Goal: Task Accomplishment & Management: Manage account settings

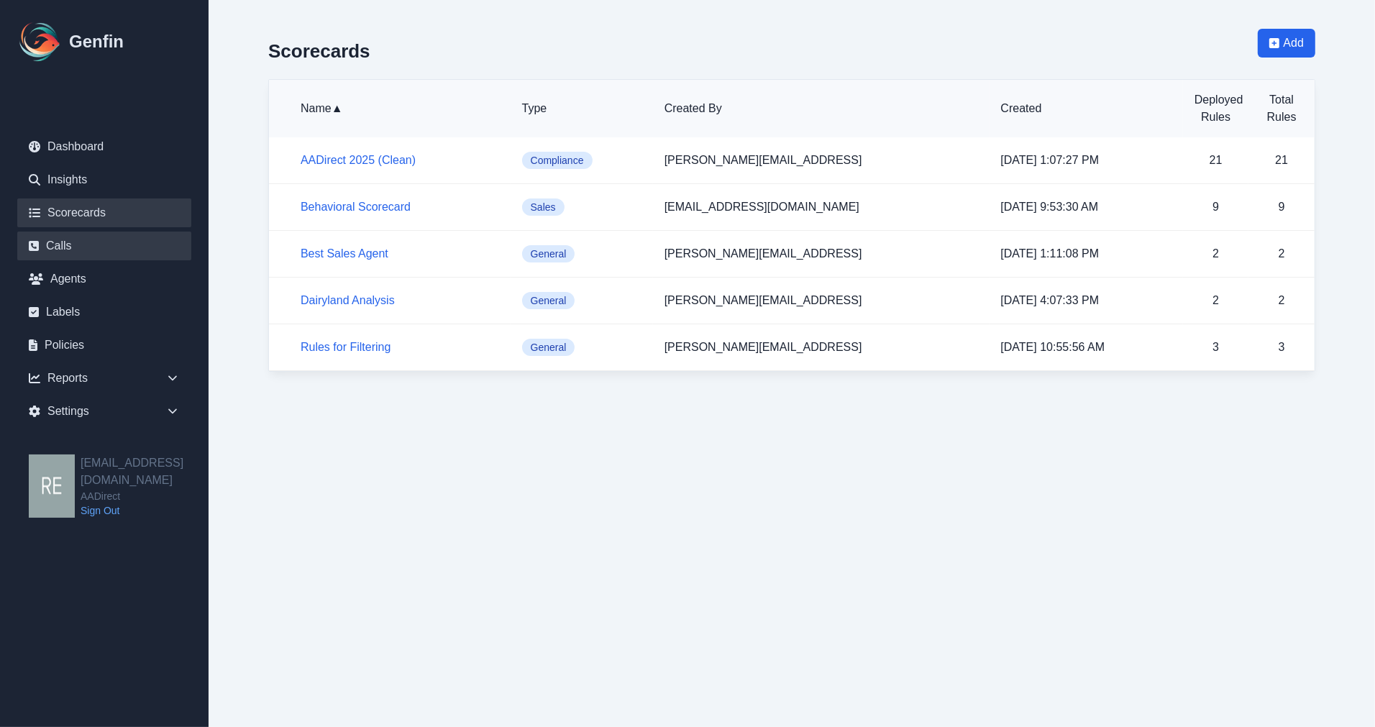
click at [109, 245] on link "Calls" at bounding box center [104, 246] width 174 height 29
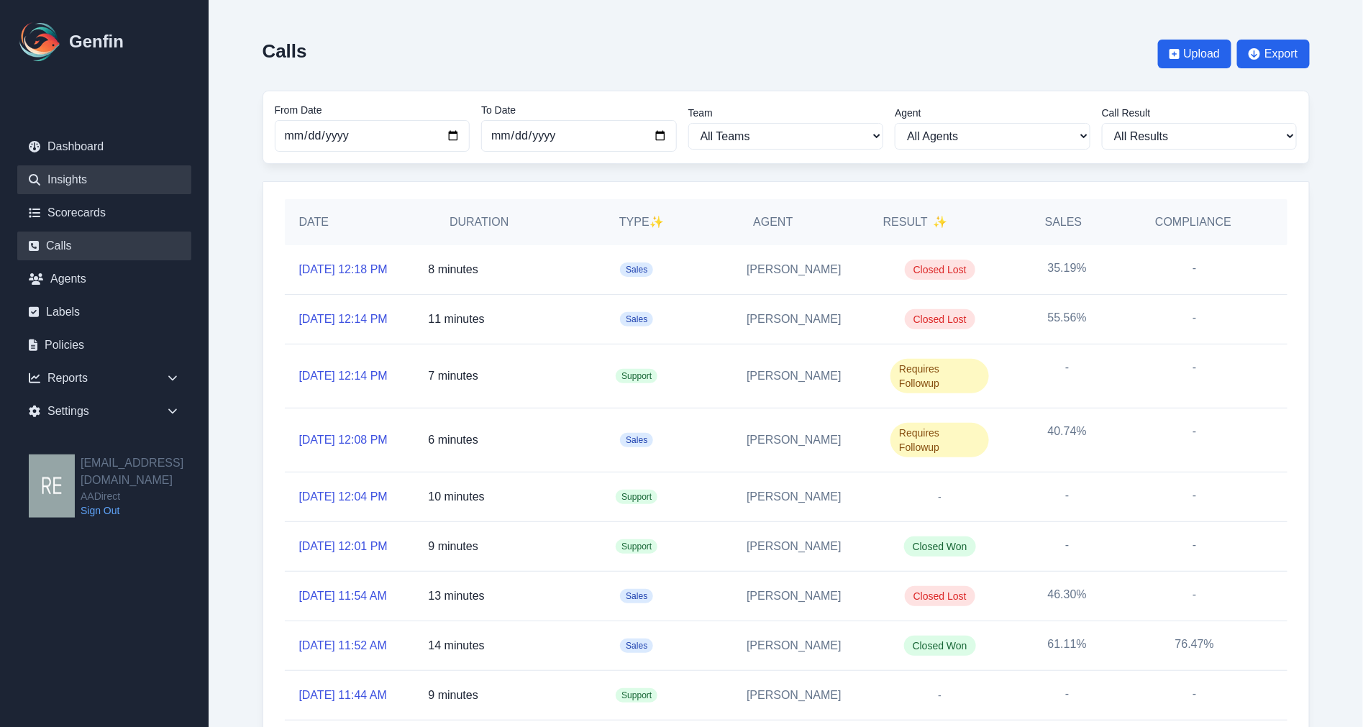
click at [66, 176] on link "Insights" at bounding box center [104, 179] width 174 height 29
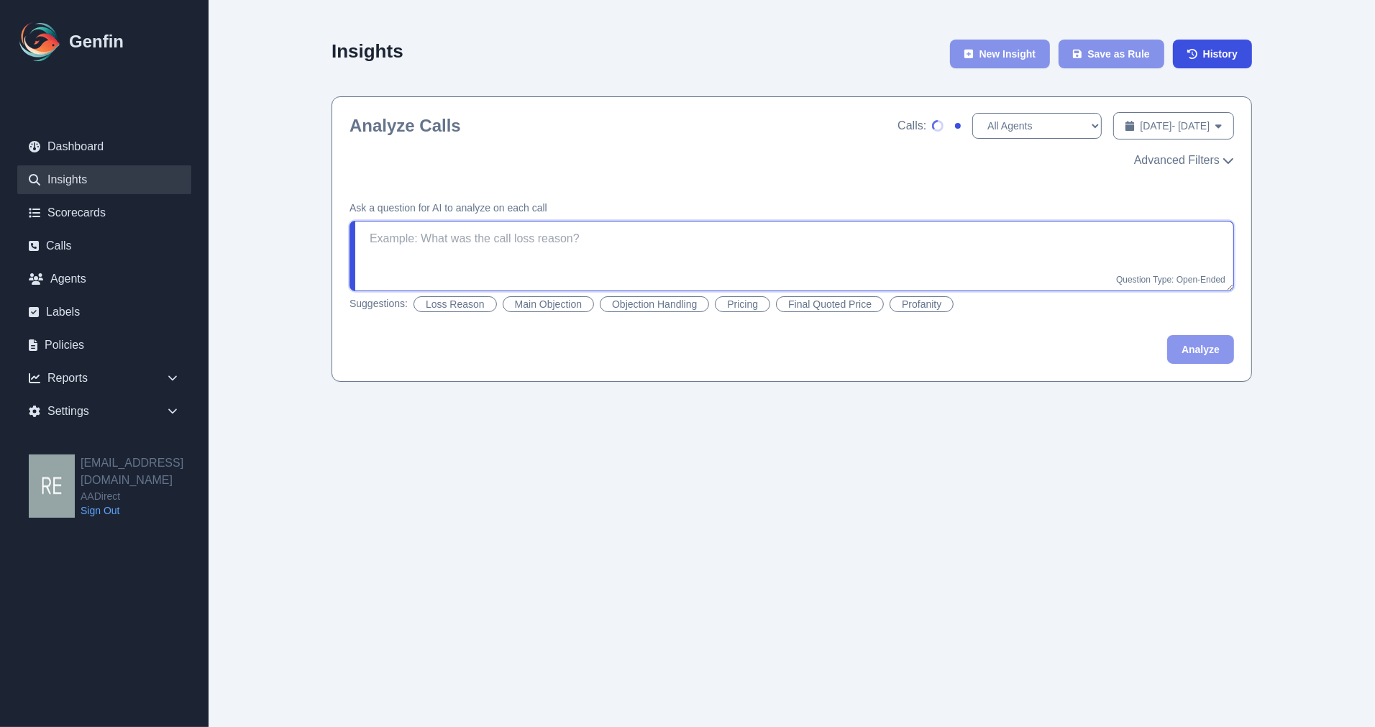
click at [688, 266] on textarea at bounding box center [791, 256] width 884 height 70
click at [83, 269] on link "Agents" at bounding box center [104, 279] width 174 height 29
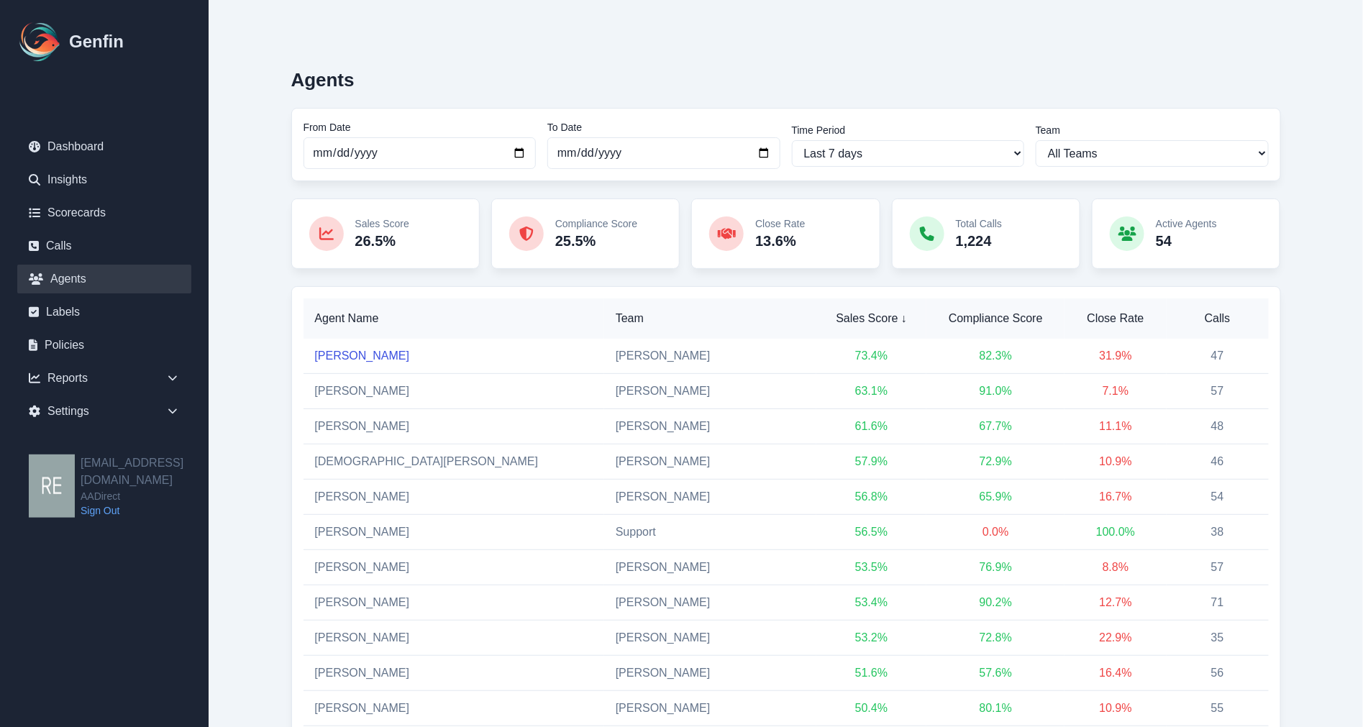
click at [362, 351] on link "[PERSON_NAME]" at bounding box center [362, 355] width 95 height 12
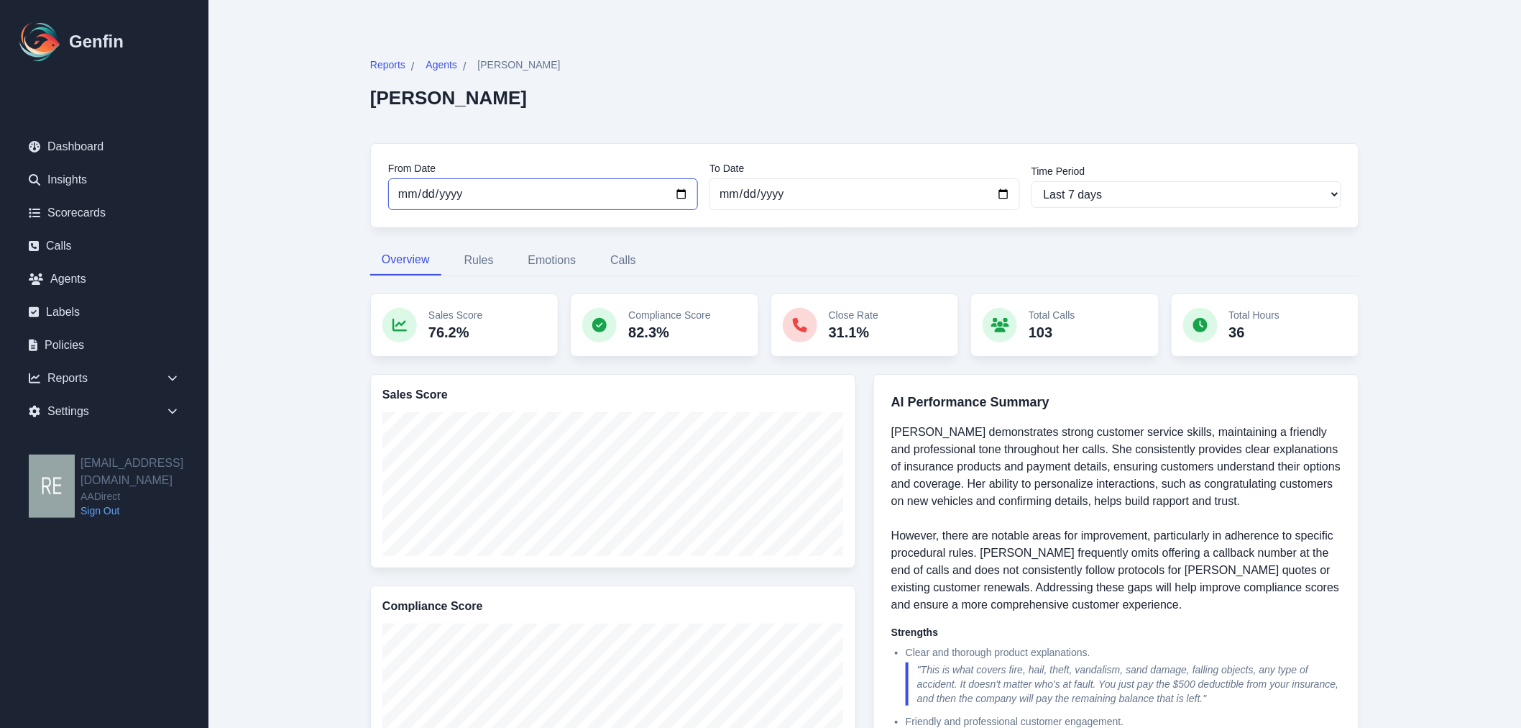
click at [682, 195] on input "[DATE]" at bounding box center [543, 194] width 310 height 32
type input "[DATE]"
select select "custom"
type input "[DATE]"
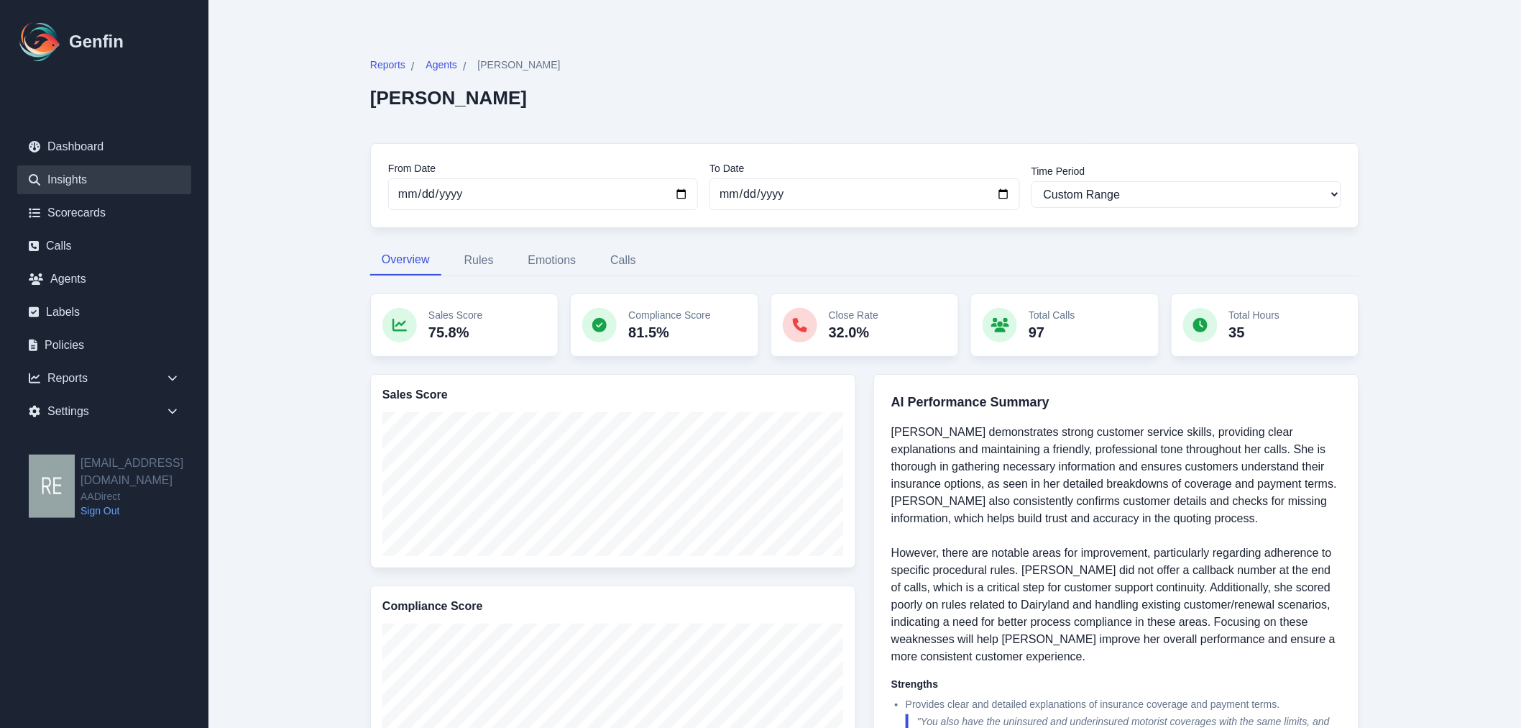
click at [73, 184] on link "Insights" at bounding box center [104, 179] width 174 height 29
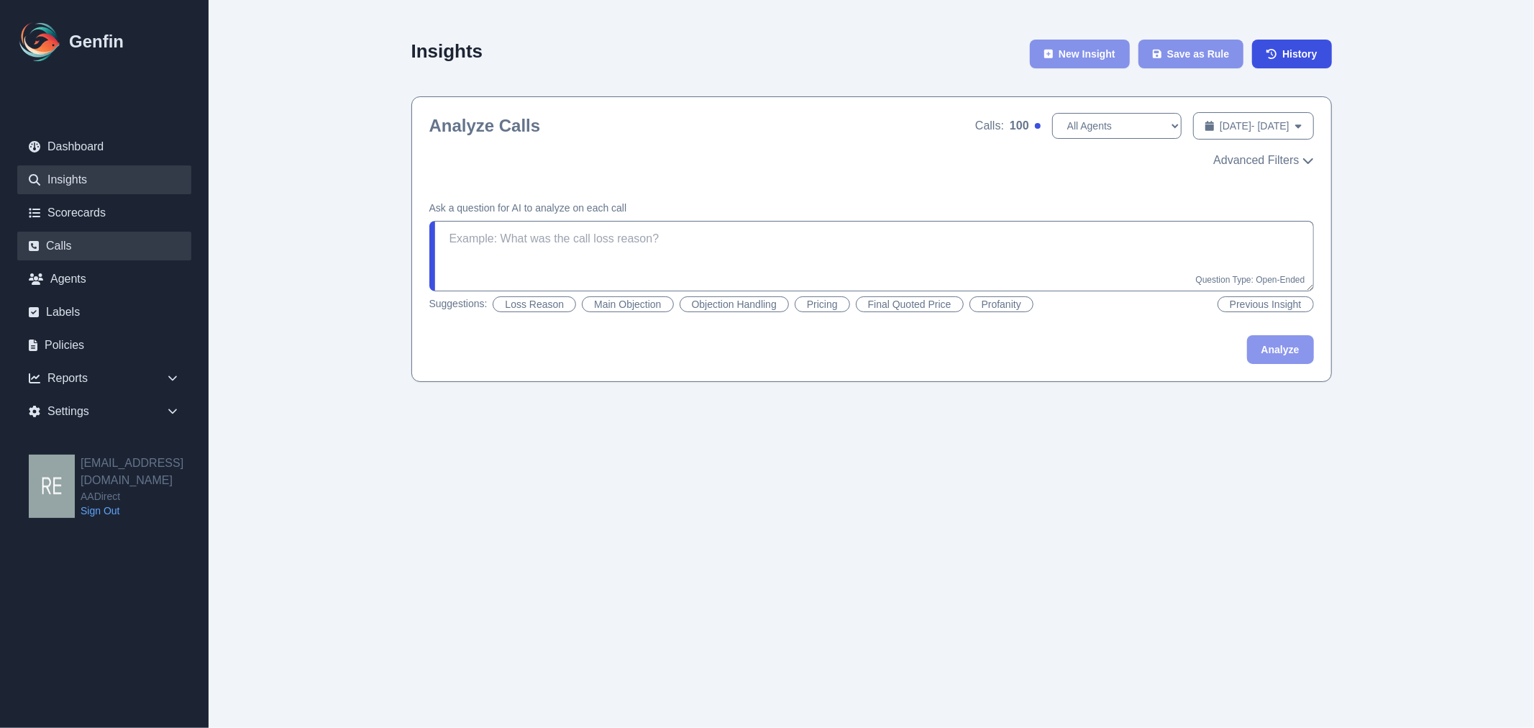
click at [55, 235] on link "Calls" at bounding box center [104, 246] width 174 height 29
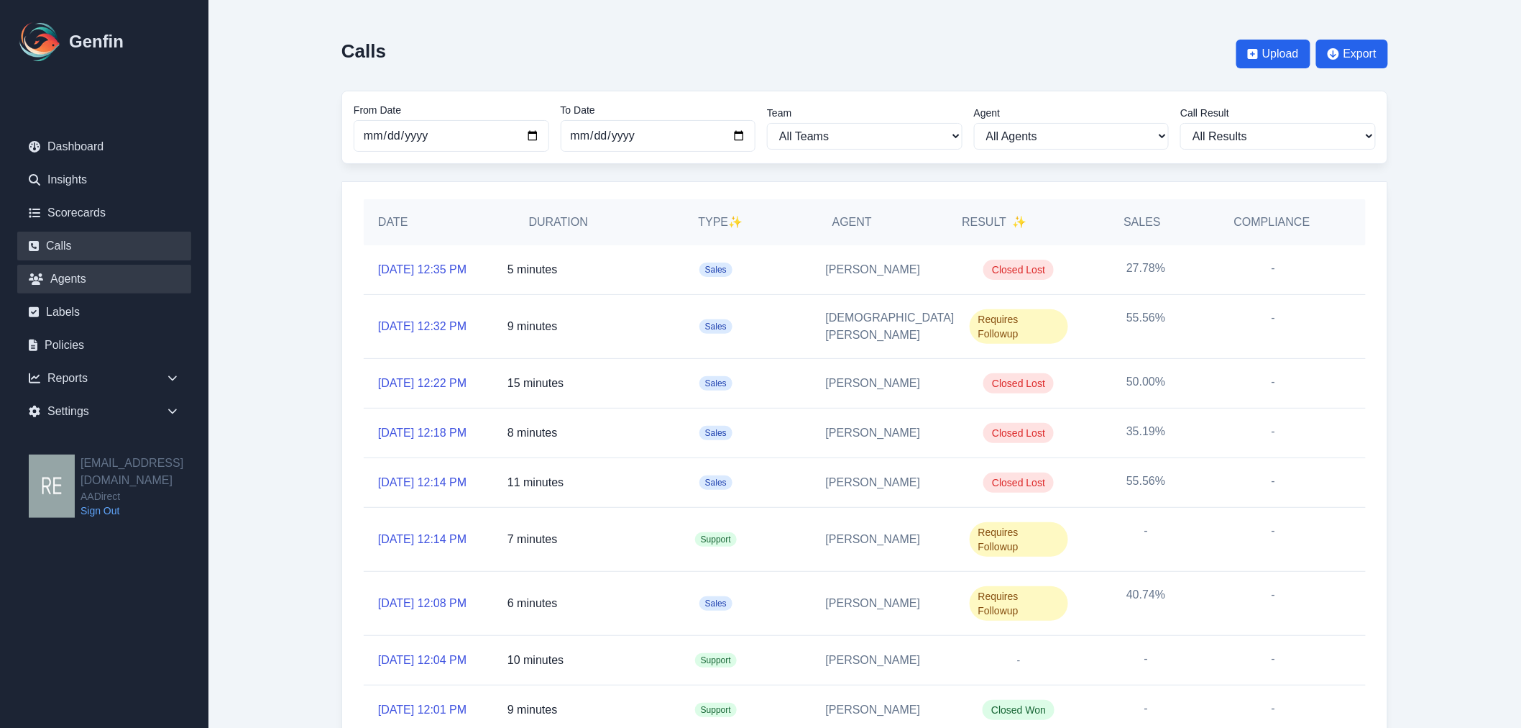
click at [70, 271] on link "Agents" at bounding box center [104, 279] width 174 height 29
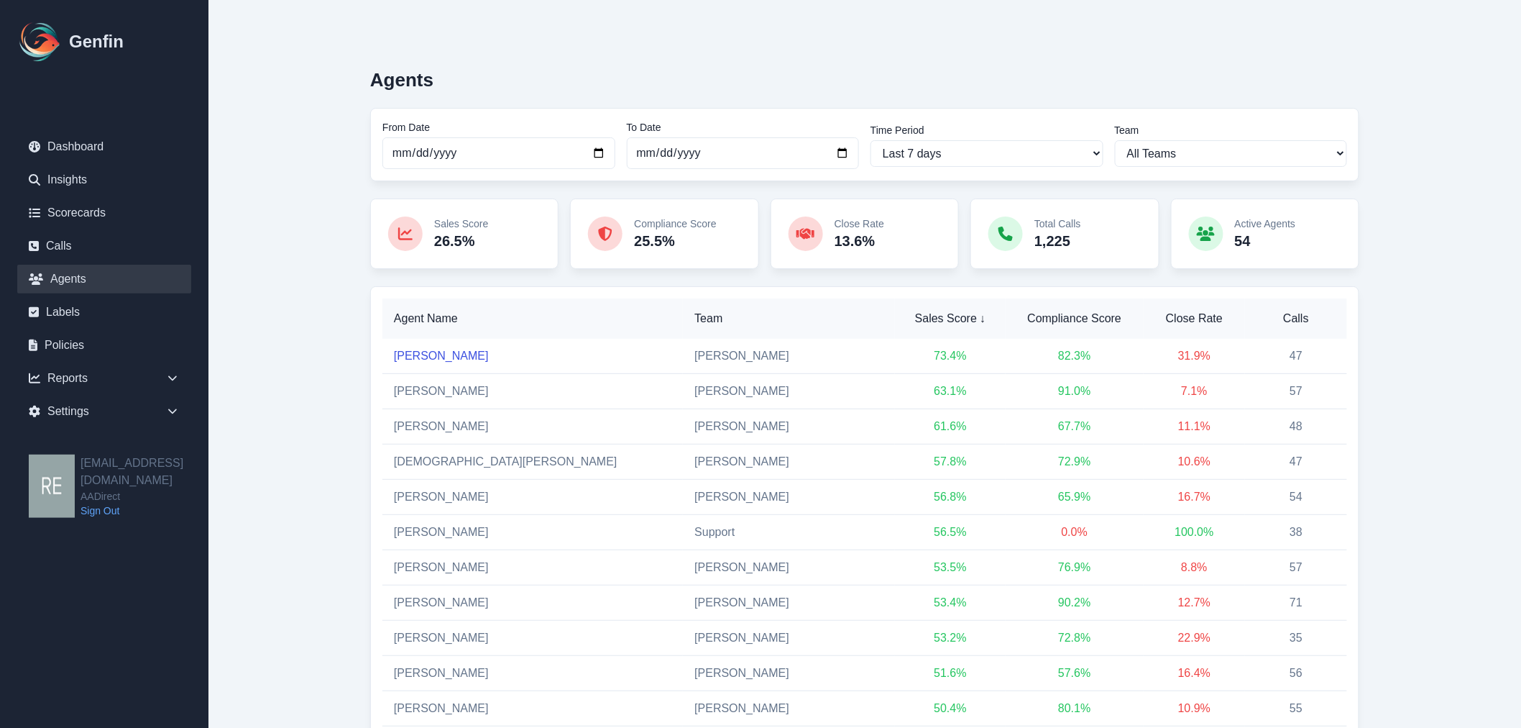
click at [460, 361] on link "Vanessa Salinas" at bounding box center [441, 355] width 95 height 12
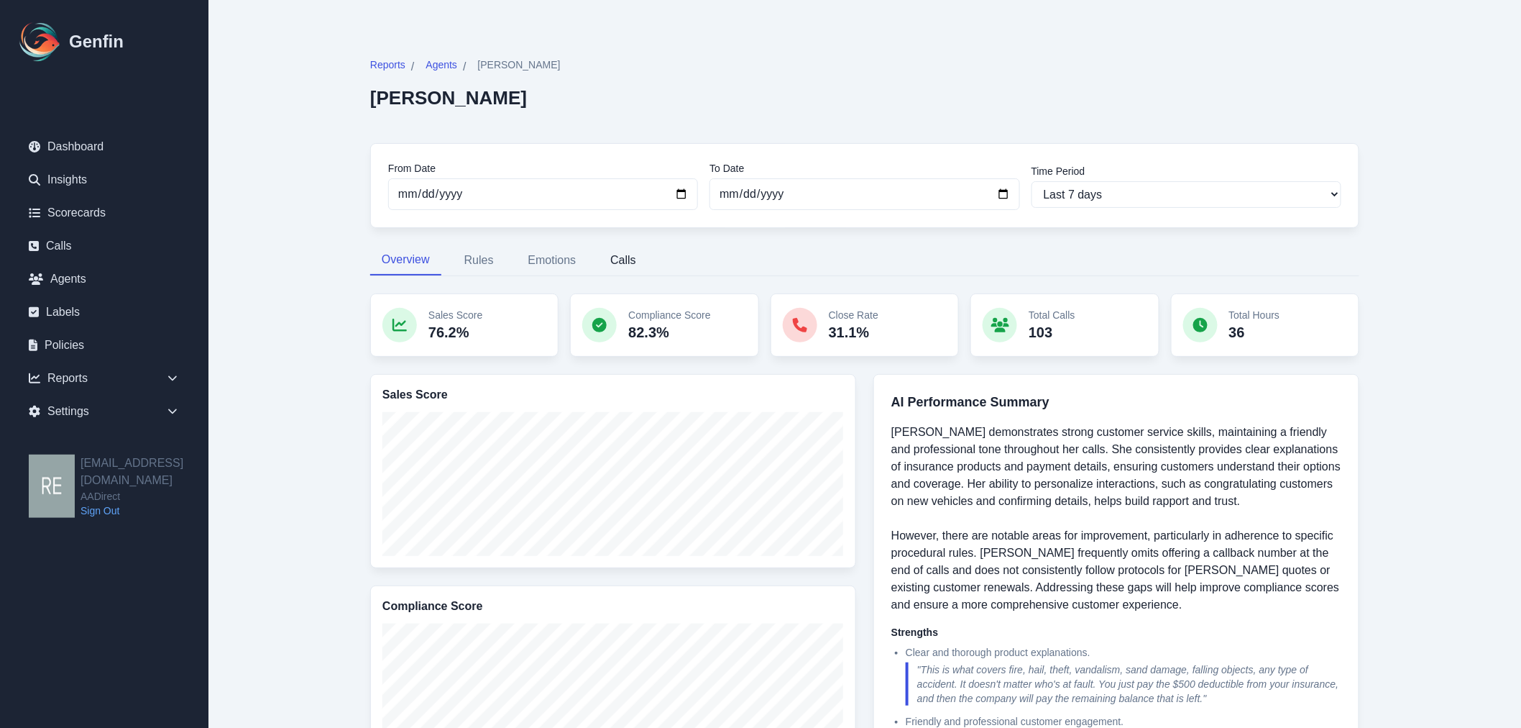
click at [634, 267] on button "Calls" at bounding box center [623, 260] width 49 height 30
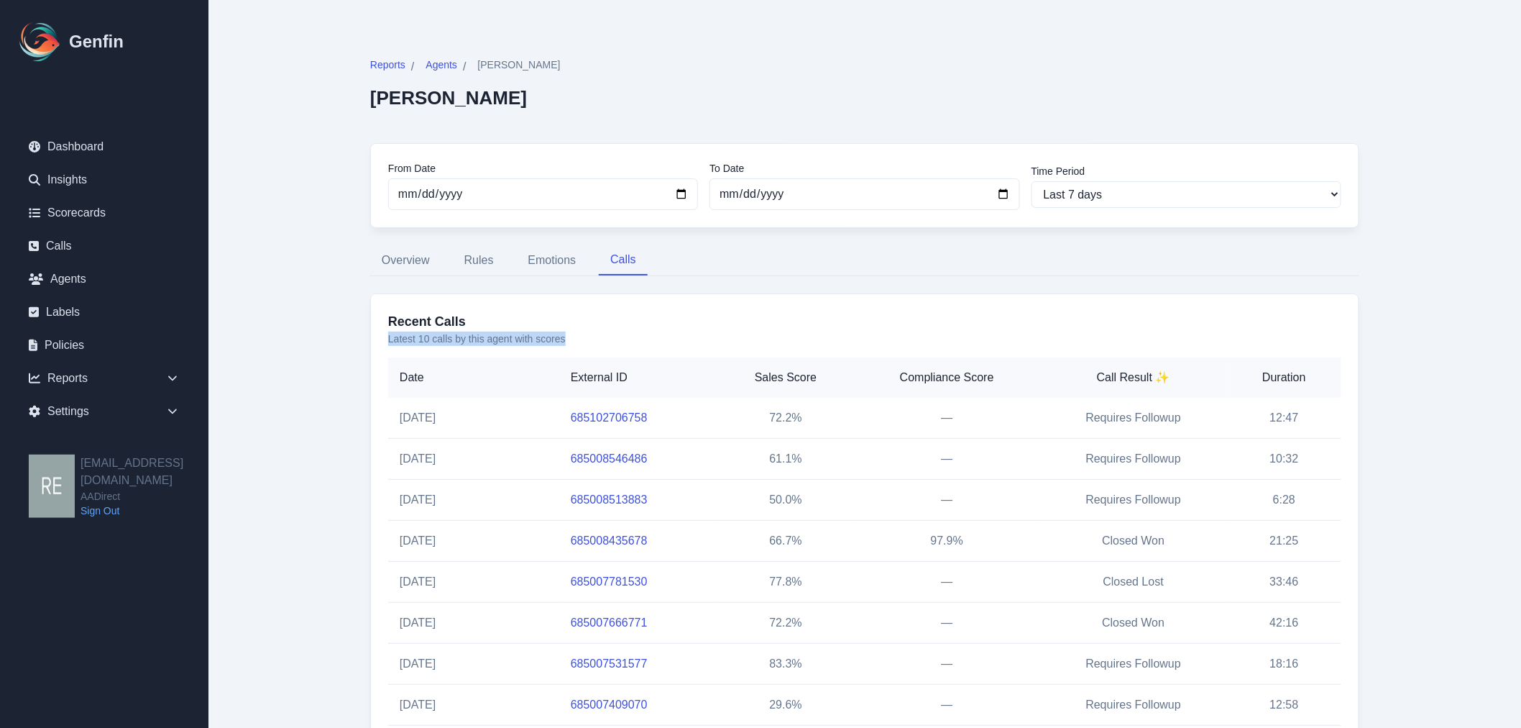
drag, startPoint x: 385, startPoint y: 336, endPoint x: 606, endPoint y: 334, distance: 220.8
click at [606, 334] on div "Recent Calls Latest 10 calls by this agent with scores Date External ID Sales S…" at bounding box center [864, 559] width 989 height 532
click at [72, 240] on link "Calls" at bounding box center [104, 246] width 174 height 29
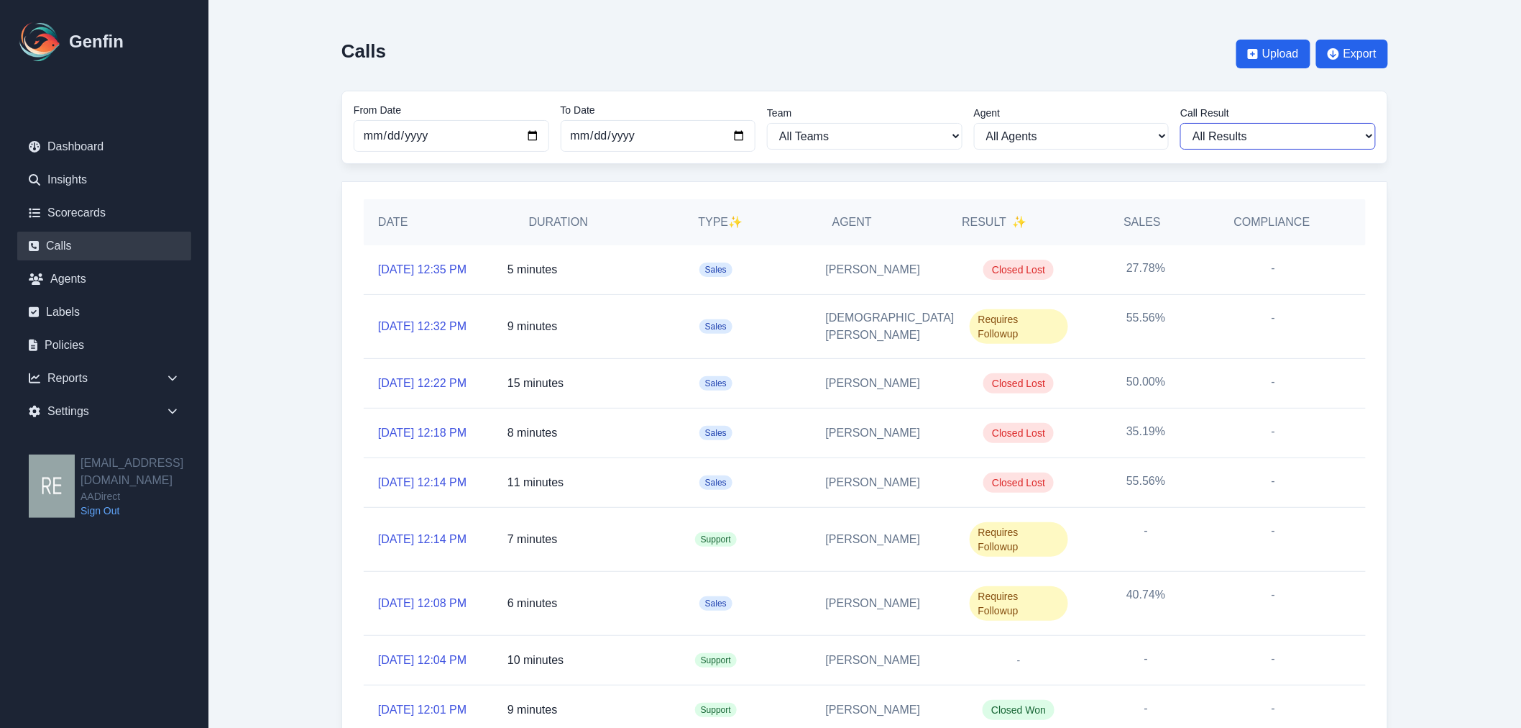
click at [1248, 137] on select "All Results Closed Won Closed Lost Requires Followup" at bounding box center [1279, 136] width 196 height 27
select select "Yes"
click at [1186, 123] on select "All Results Closed Won Closed Lost Requires Followup" at bounding box center [1279, 136] width 196 height 27
select select "Yes"
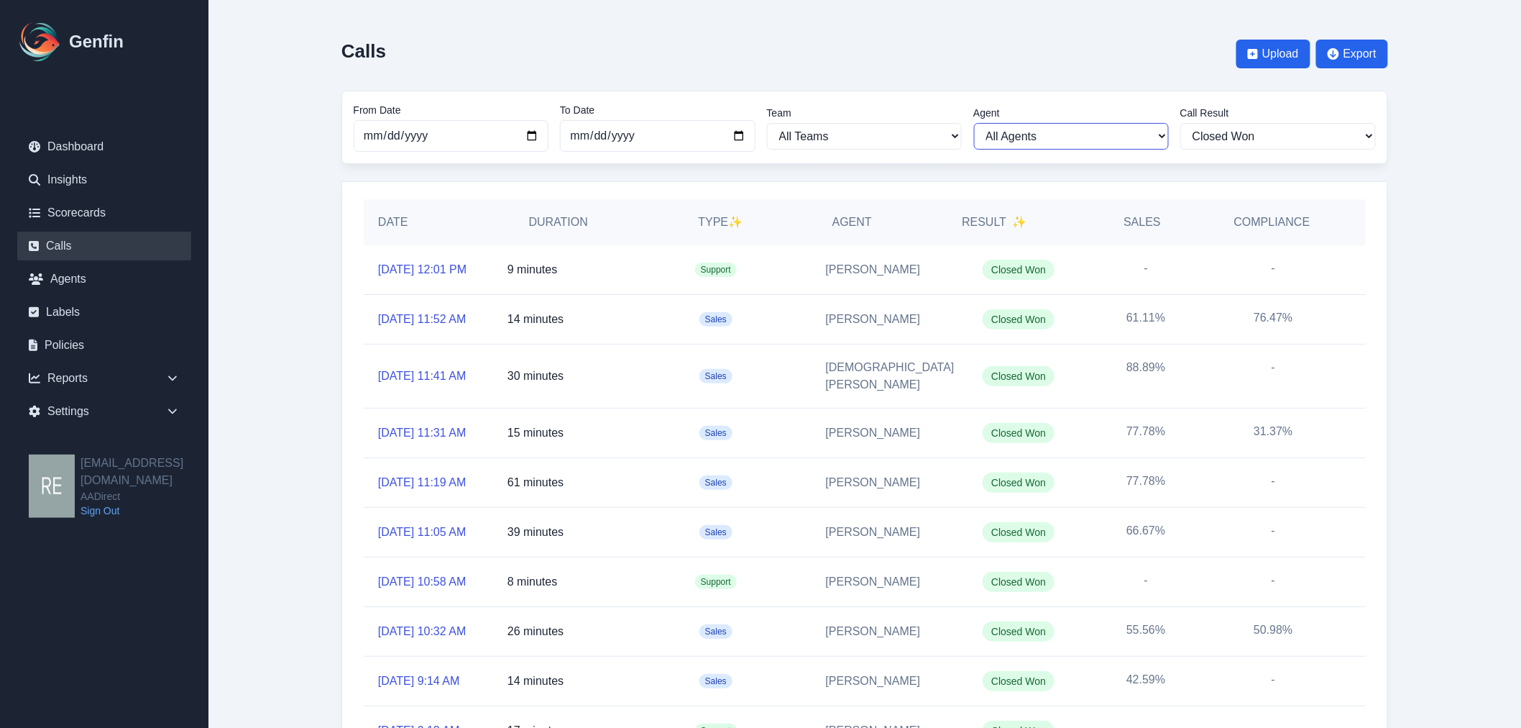
click at [1107, 140] on select "All Agents Aida Garcia Diaz Alexandria Miller Ana Martinez Angela Barnett Annal…" at bounding box center [1072, 136] width 196 height 27
select select "61"
click at [980, 123] on select "All Agents Aida Garcia Diaz Alexandria Miller Ana Martinez Angela Barnett Annal…" at bounding box center [1072, 136] width 196 height 27
select select "61"
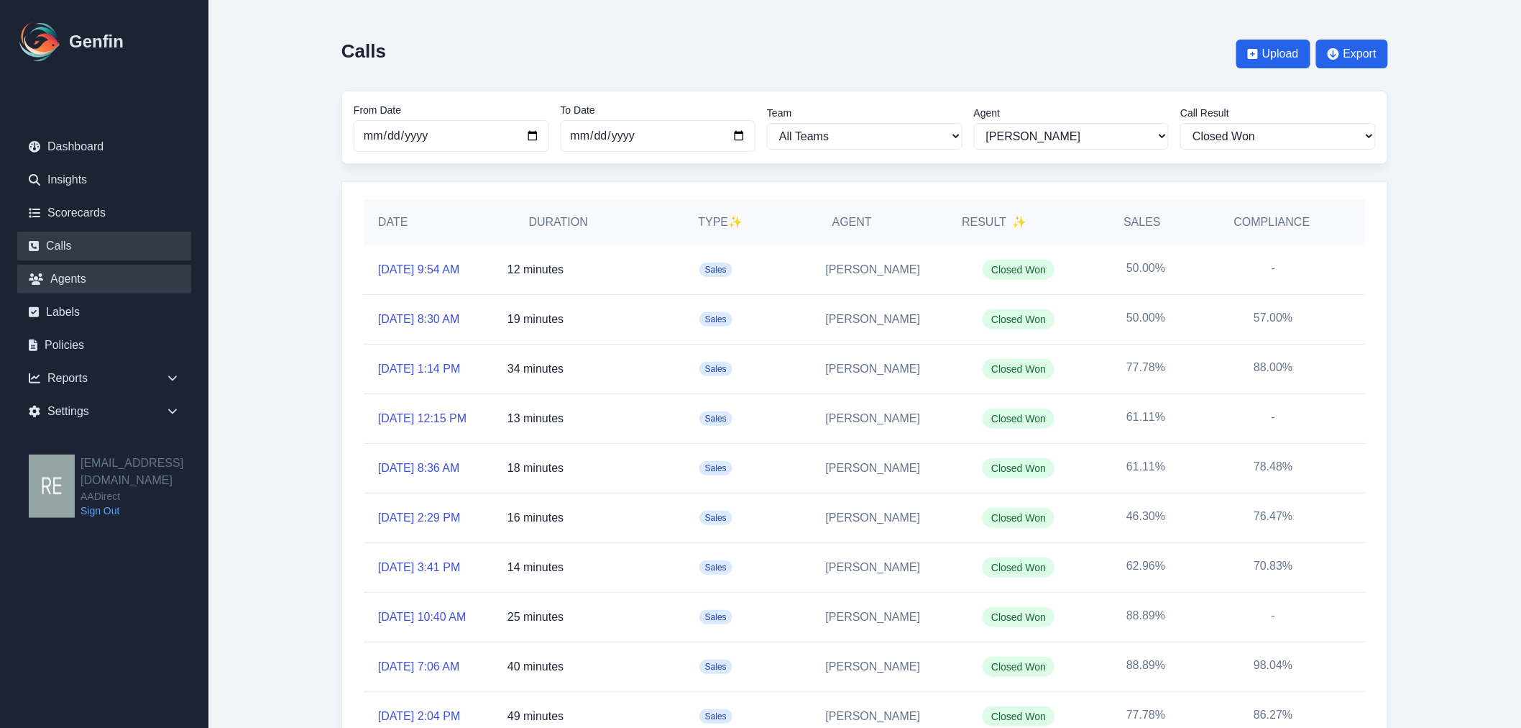
click at [85, 269] on link "Agents" at bounding box center [104, 279] width 174 height 29
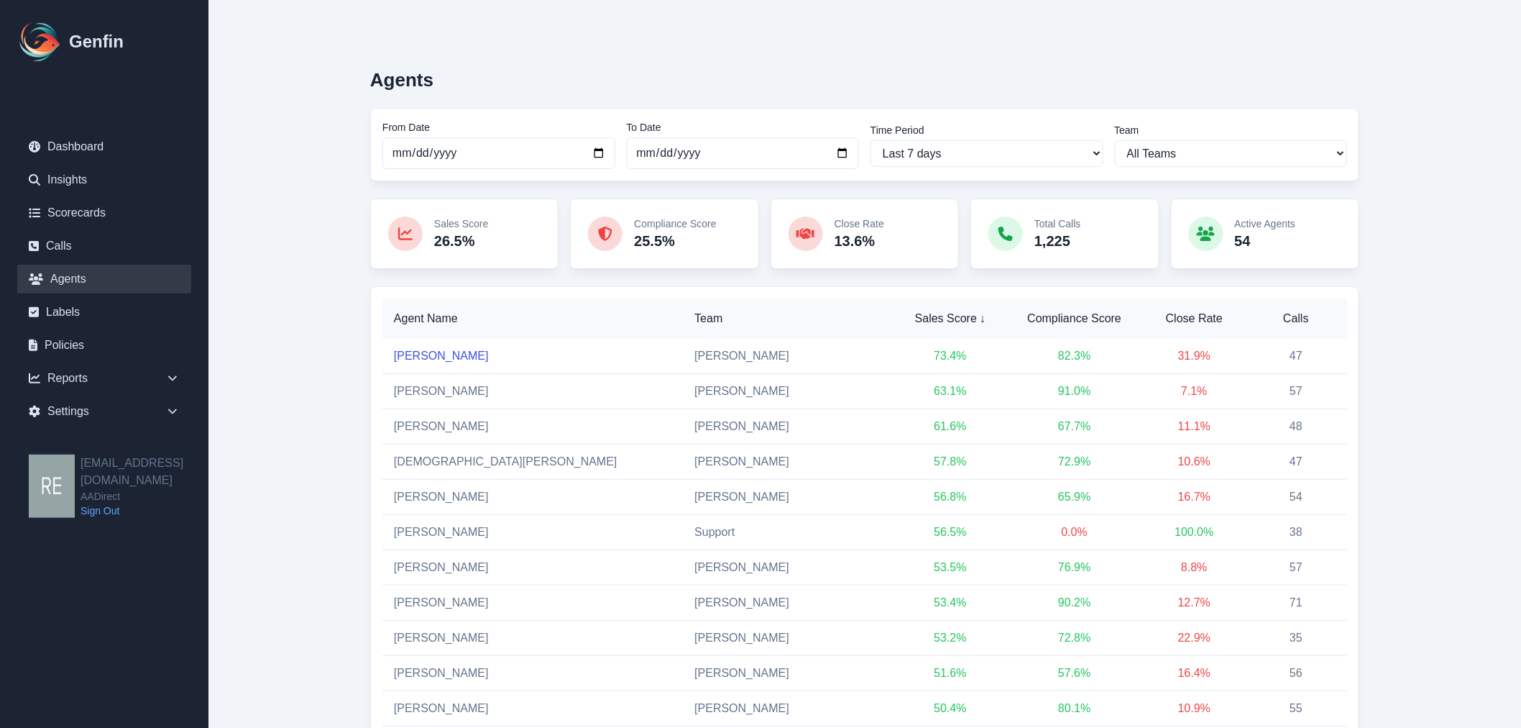
click at [441, 358] on link "Vanessa Salinas" at bounding box center [441, 355] width 95 height 12
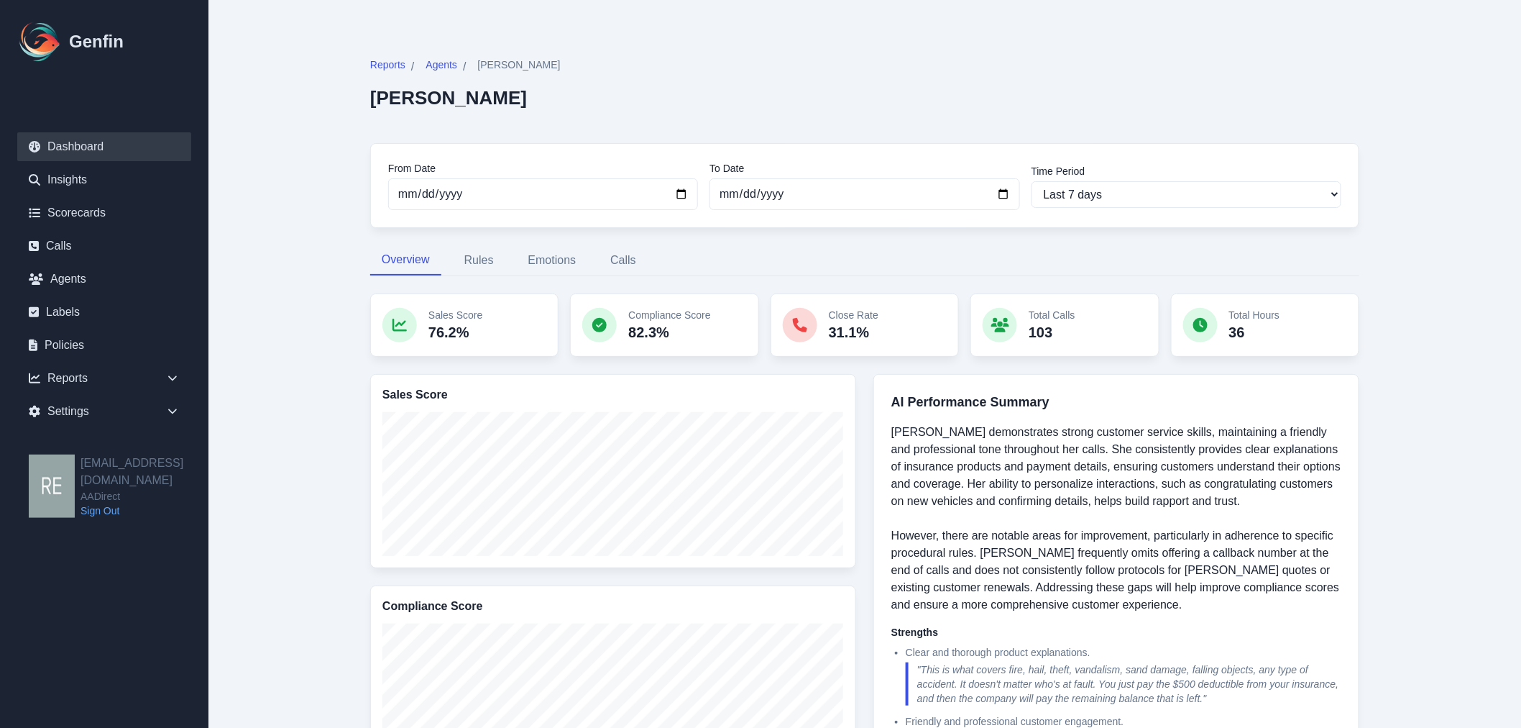
drag, startPoint x: 83, startPoint y: 155, endPoint x: 90, endPoint y: 147, distance: 10.2
click at [83, 155] on link "Dashboard" at bounding box center [104, 146] width 174 height 29
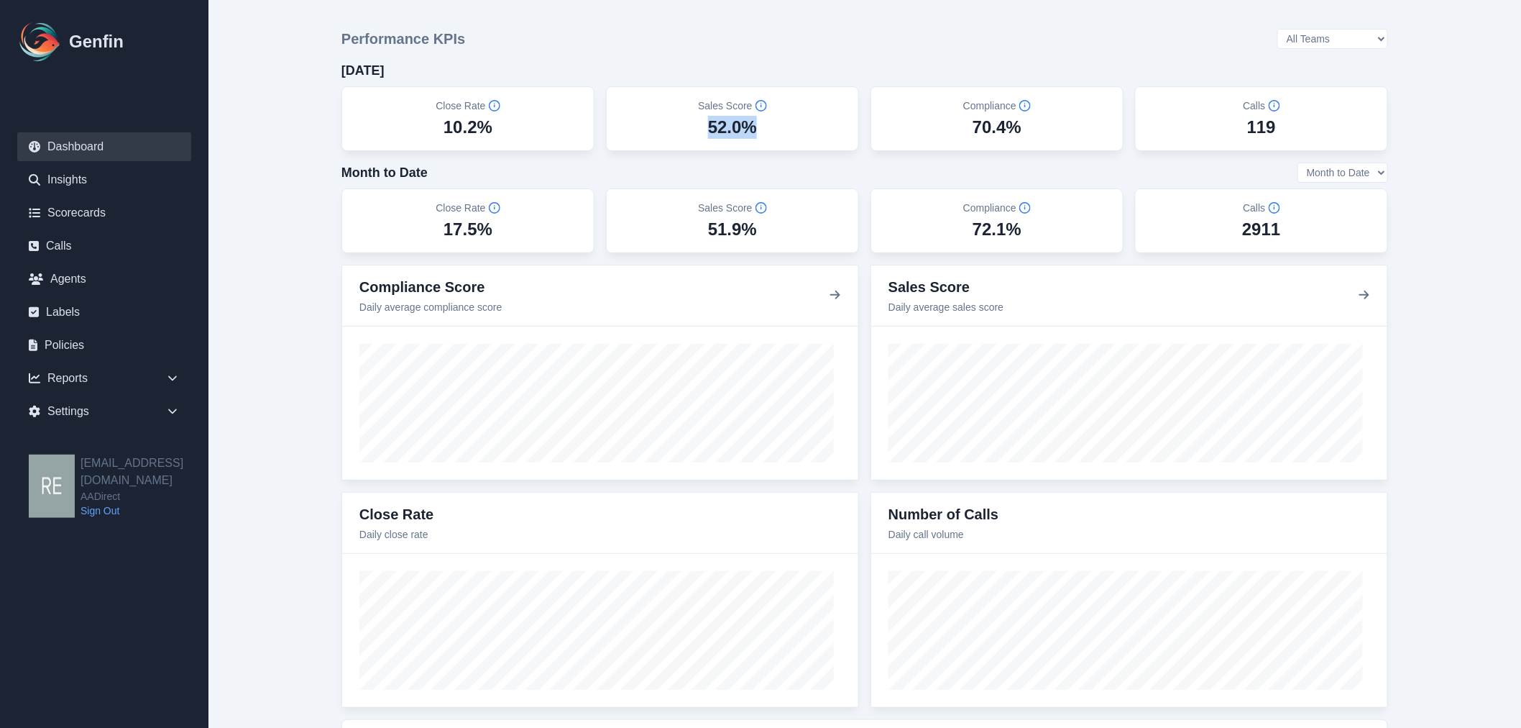
drag, startPoint x: 768, startPoint y: 127, endPoint x: 701, endPoint y: 131, distance: 67.0
click at [701, 131] on div "Sales Score 52.0%" at bounding box center [732, 119] width 229 height 40
drag, startPoint x: 687, startPoint y: 126, endPoint x: 759, endPoint y: 129, distance: 72.0
click at [759, 129] on div "Sales Score 52.0%" at bounding box center [732, 119] width 229 height 40
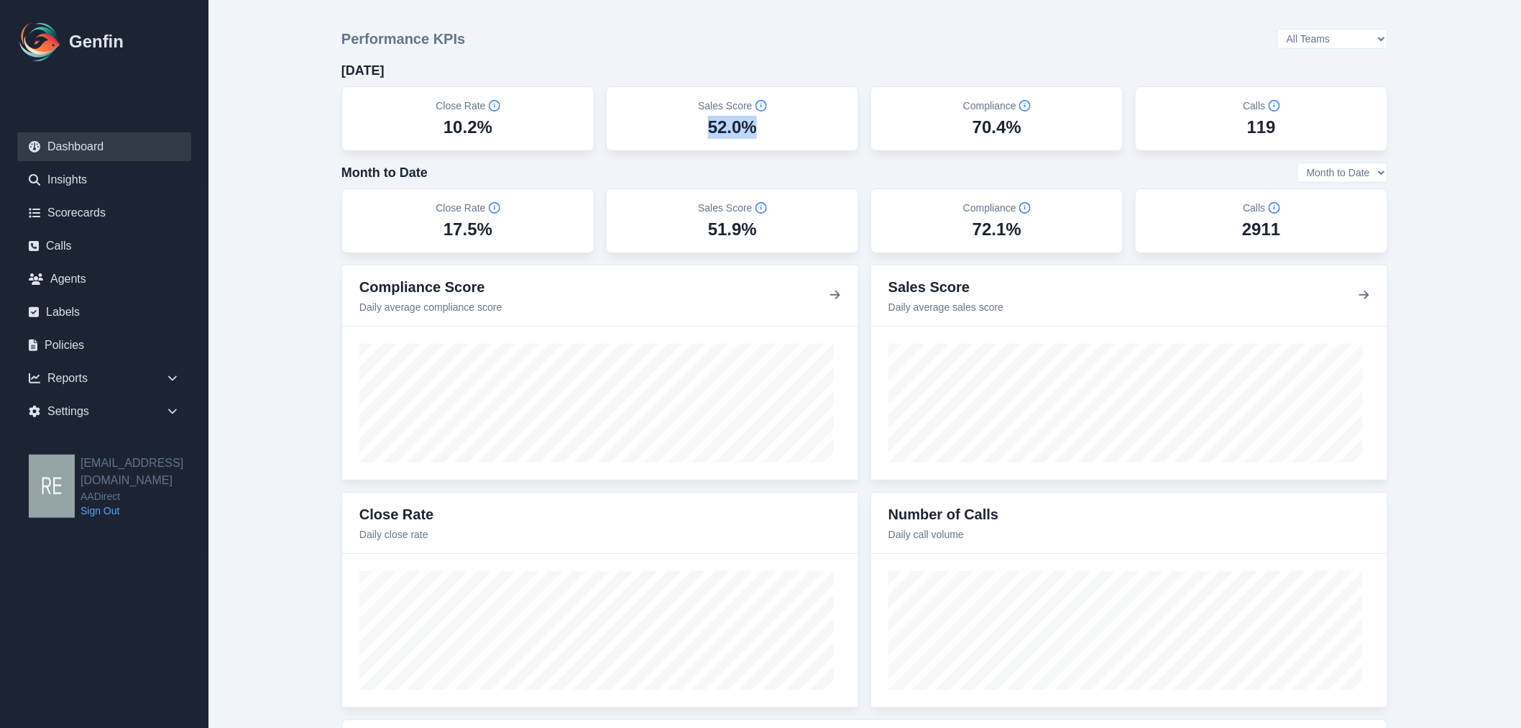
click at [1377, 37] on select "All Teams Hugo Jesse Support" at bounding box center [1333, 39] width 111 height 20
select select "2"
click at [1317, 29] on select "All Teams Hugo Jesse Support" at bounding box center [1333, 39] width 111 height 20
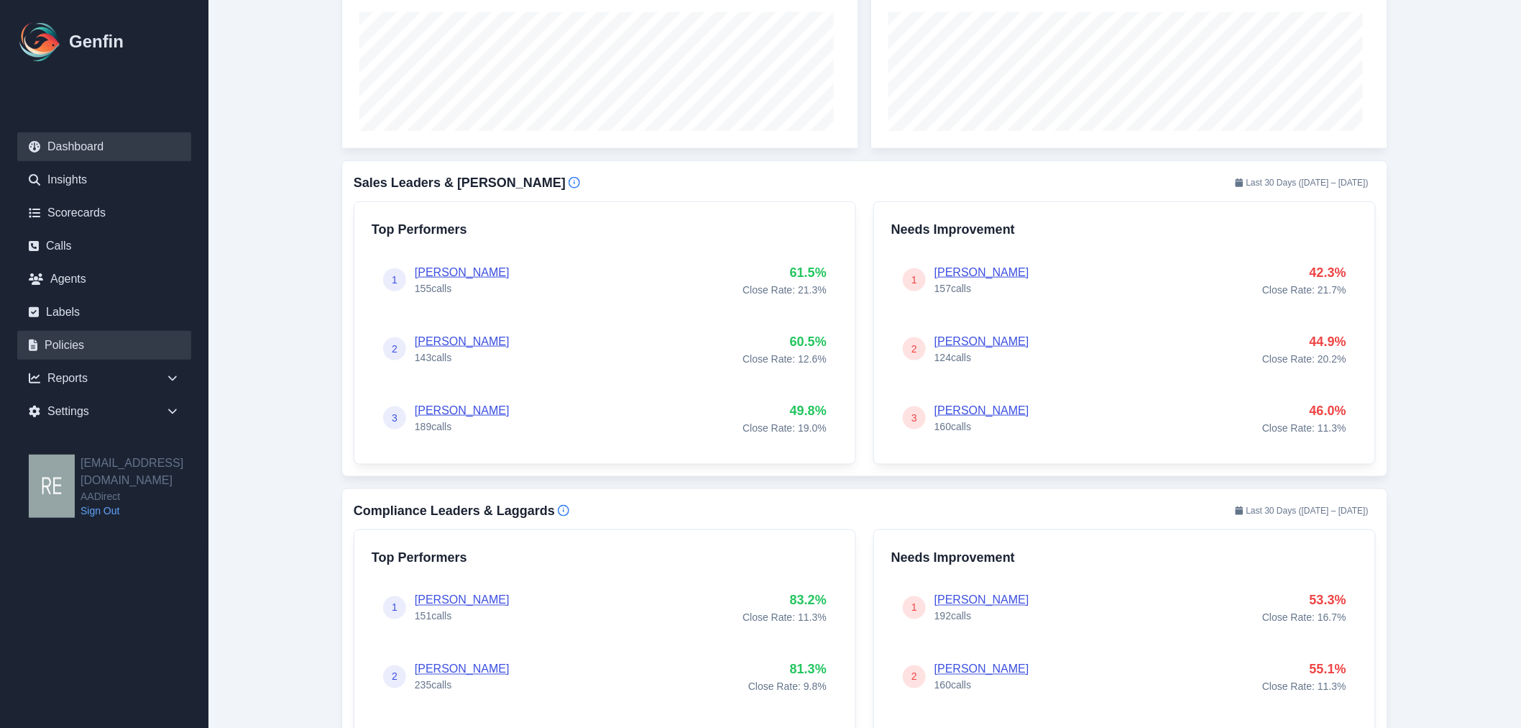
scroll to position [399, 0]
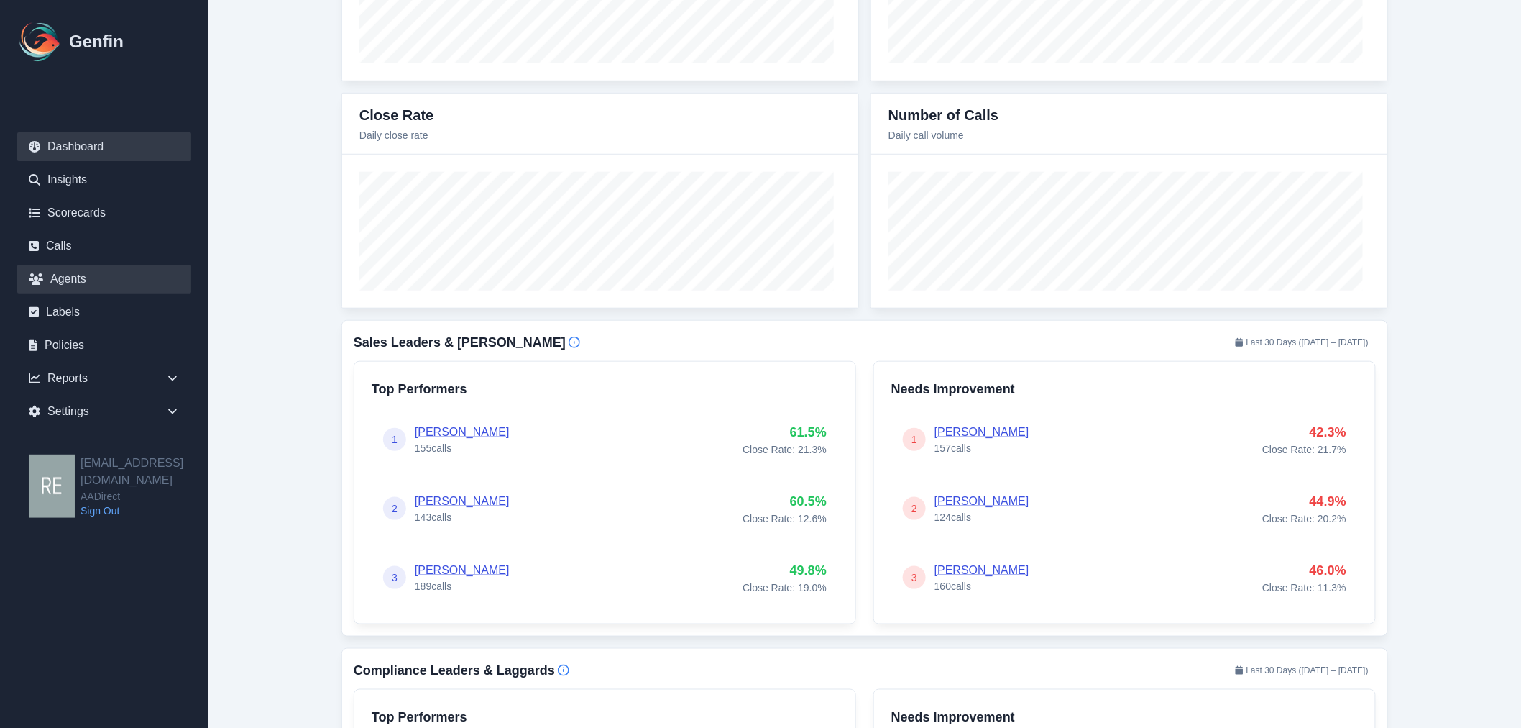
click at [79, 277] on link "Agents" at bounding box center [104, 279] width 174 height 29
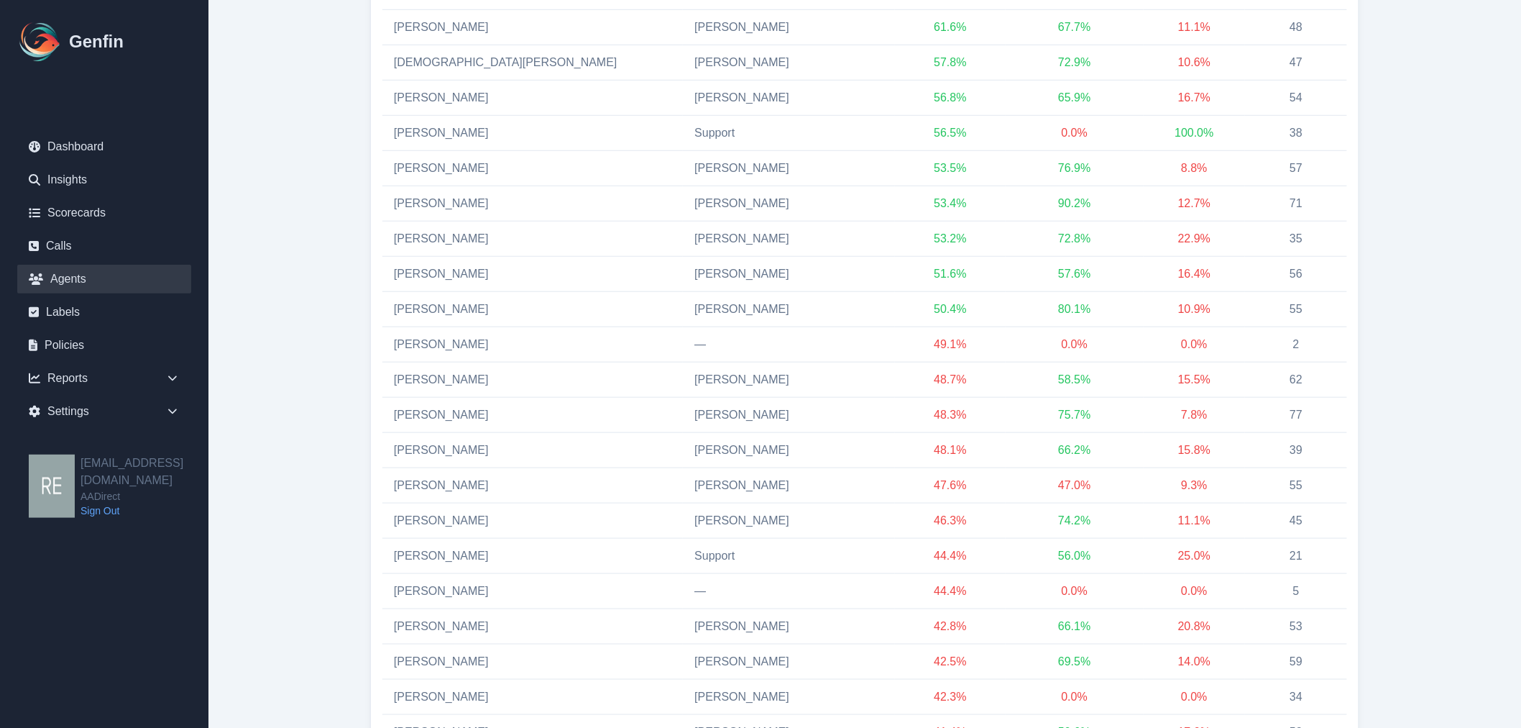
scroll to position [479, 0]
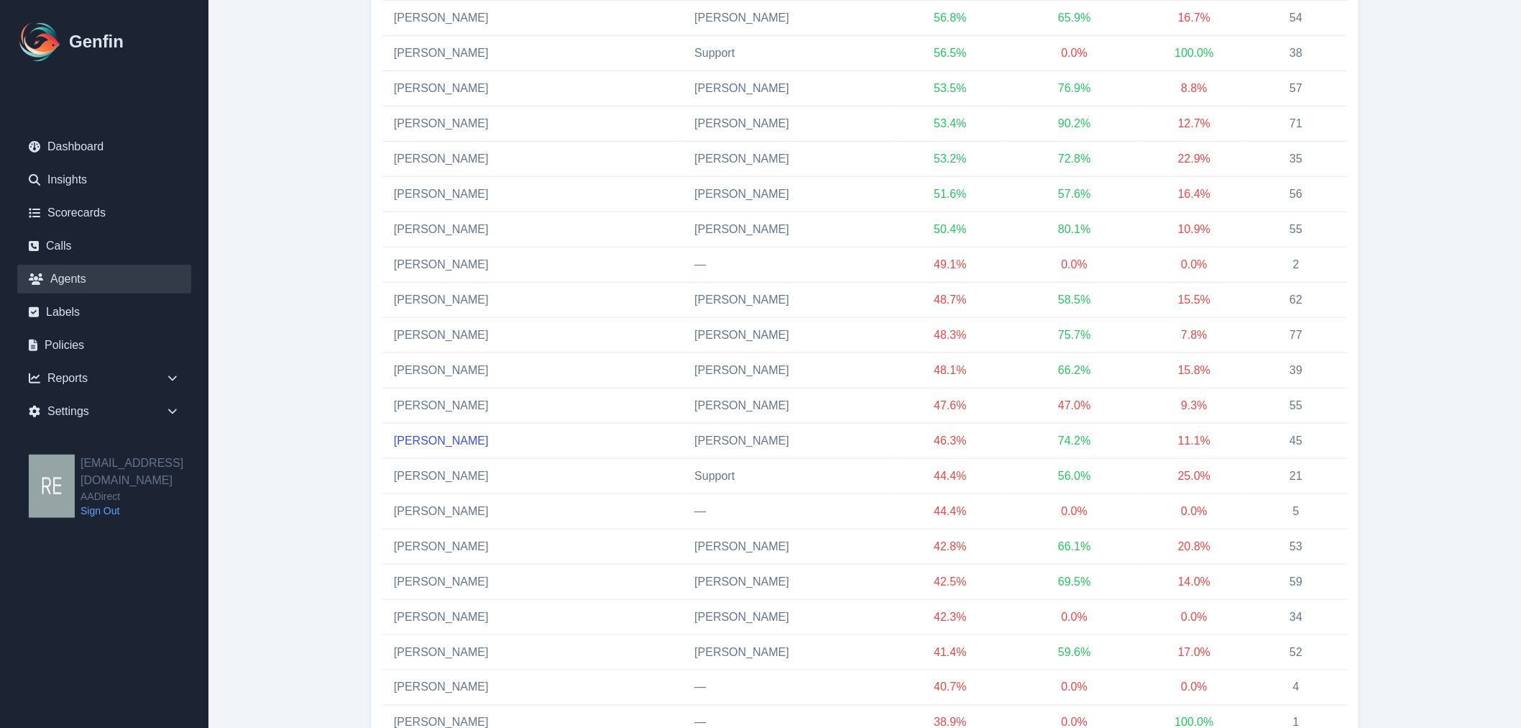
click at [447, 439] on link "[PERSON_NAME]" at bounding box center [441, 440] width 95 height 12
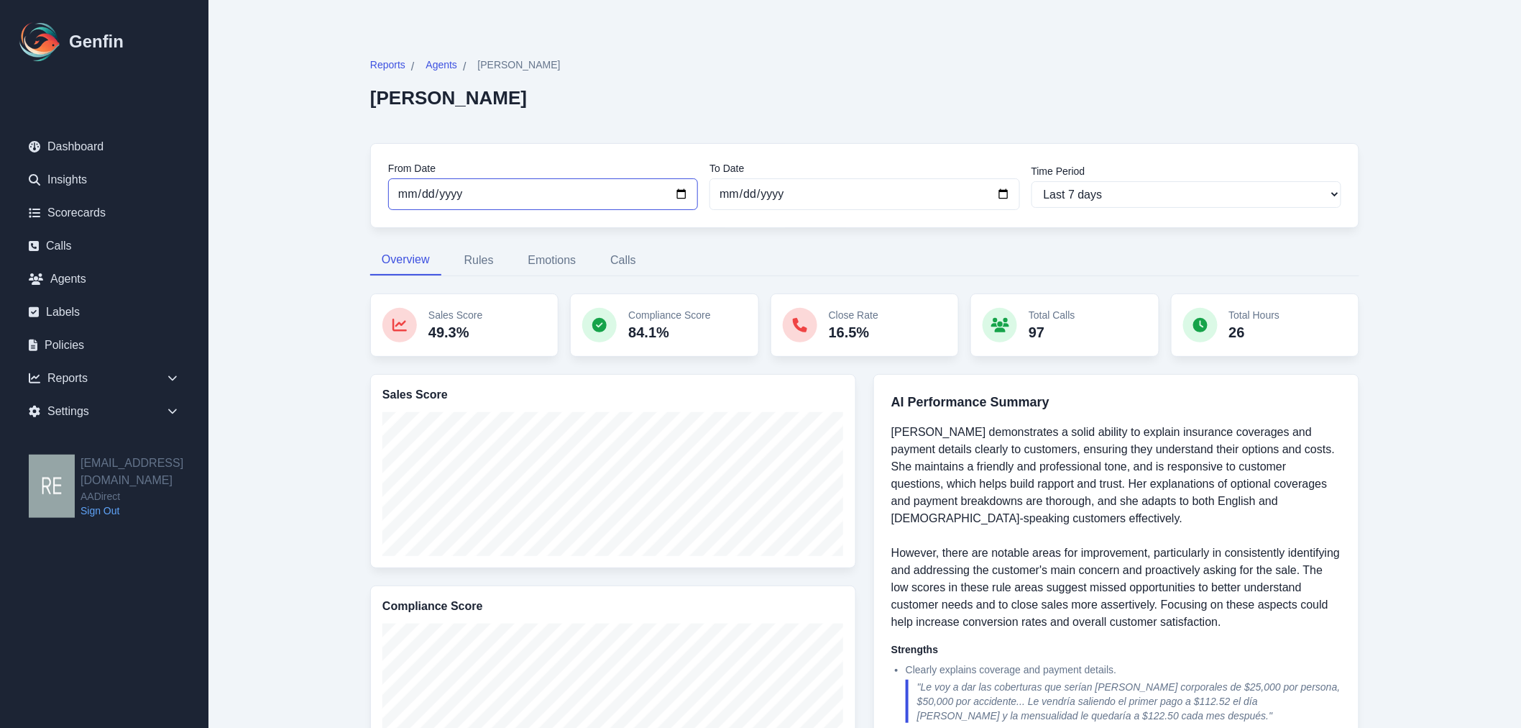
click at [680, 195] on input "[DATE]" at bounding box center [543, 194] width 310 height 32
type input "[DATE]"
select select "custom"
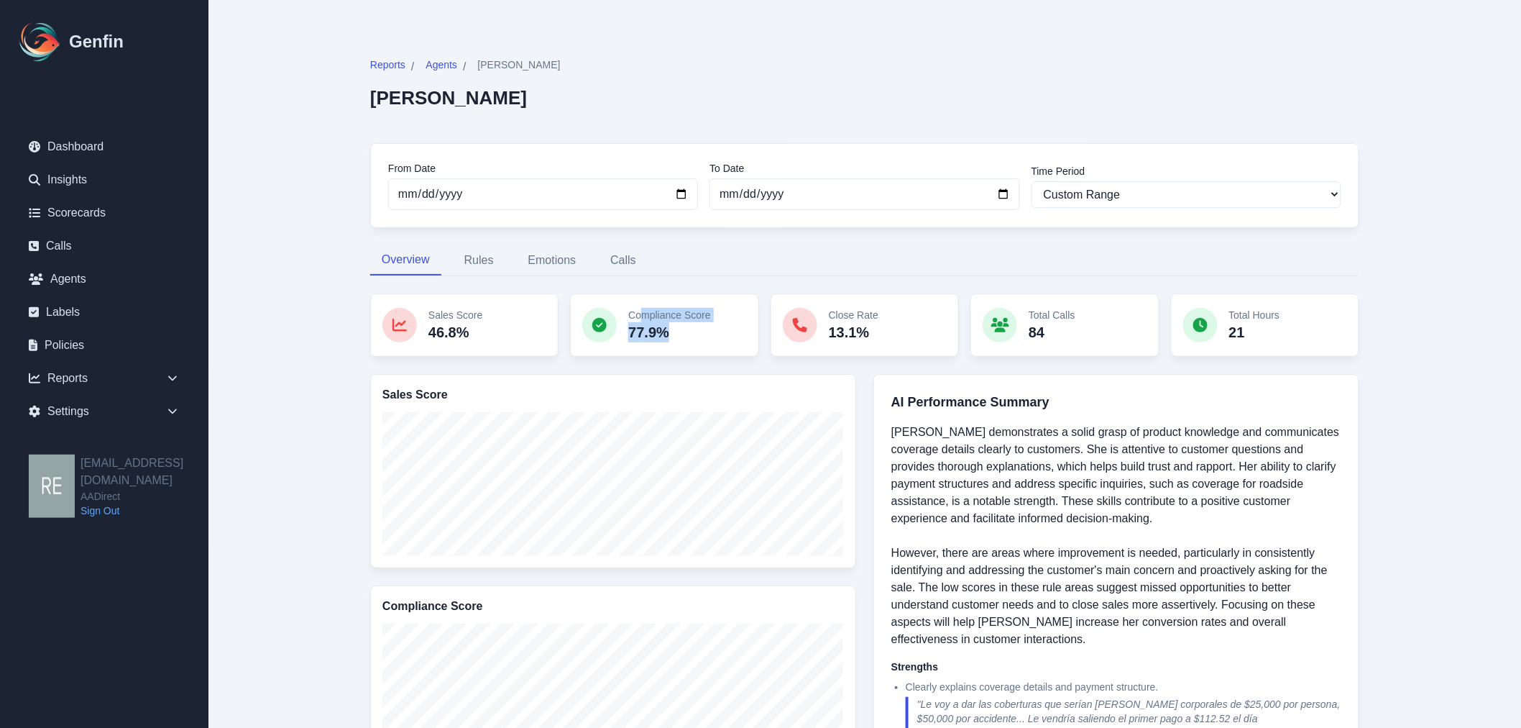
drag, startPoint x: 610, startPoint y: 324, endPoint x: 702, endPoint y: 335, distance: 92.7
click at [702, 335] on div "Compliance Score 77.9%" at bounding box center [664, 324] width 188 height 63
click at [733, 338] on div "Compliance Score 77.9%" at bounding box center [664, 324] width 188 height 63
drag, startPoint x: 680, startPoint y: 331, endPoint x: 628, endPoint y: 329, distance: 51.8
click at [628, 329] on p "77.9%" at bounding box center [669, 332] width 82 height 20
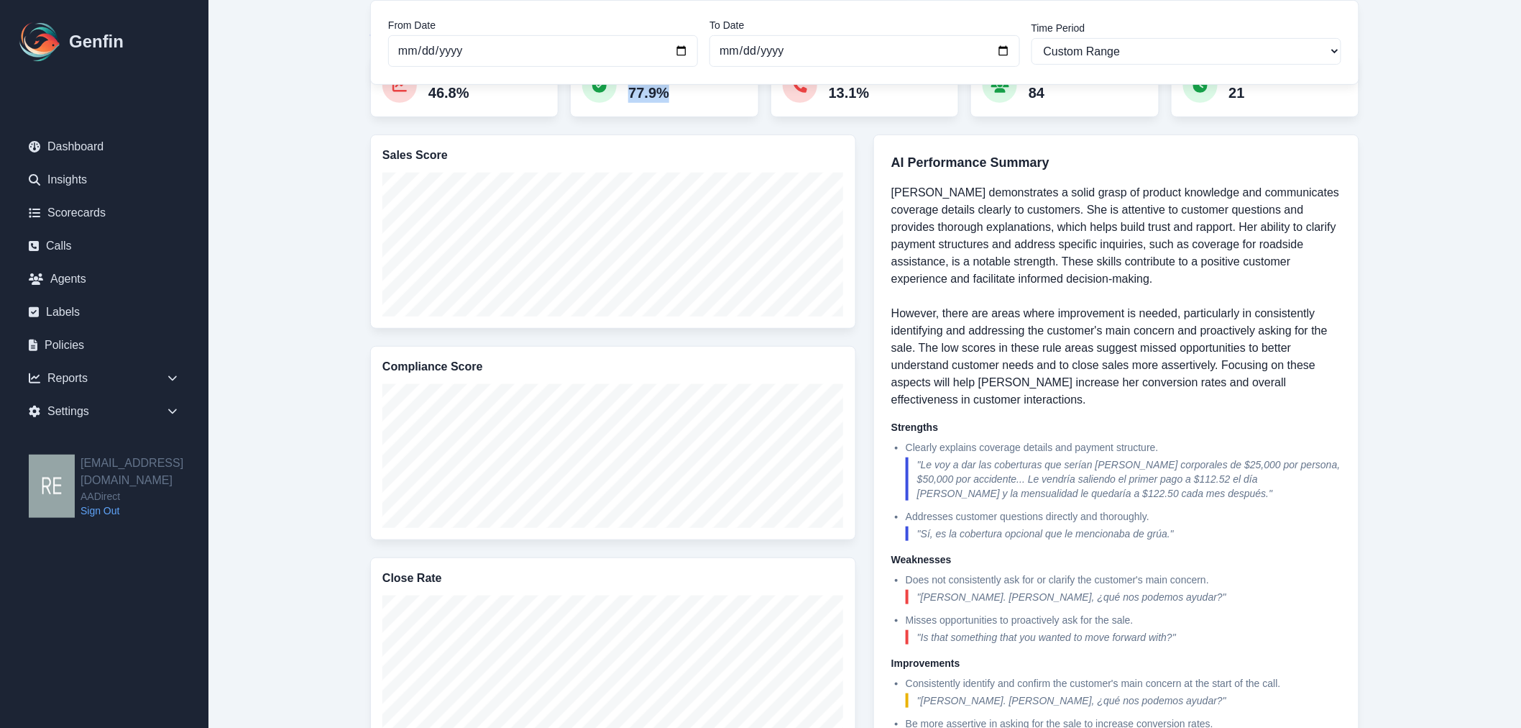
scroll to position [80, 0]
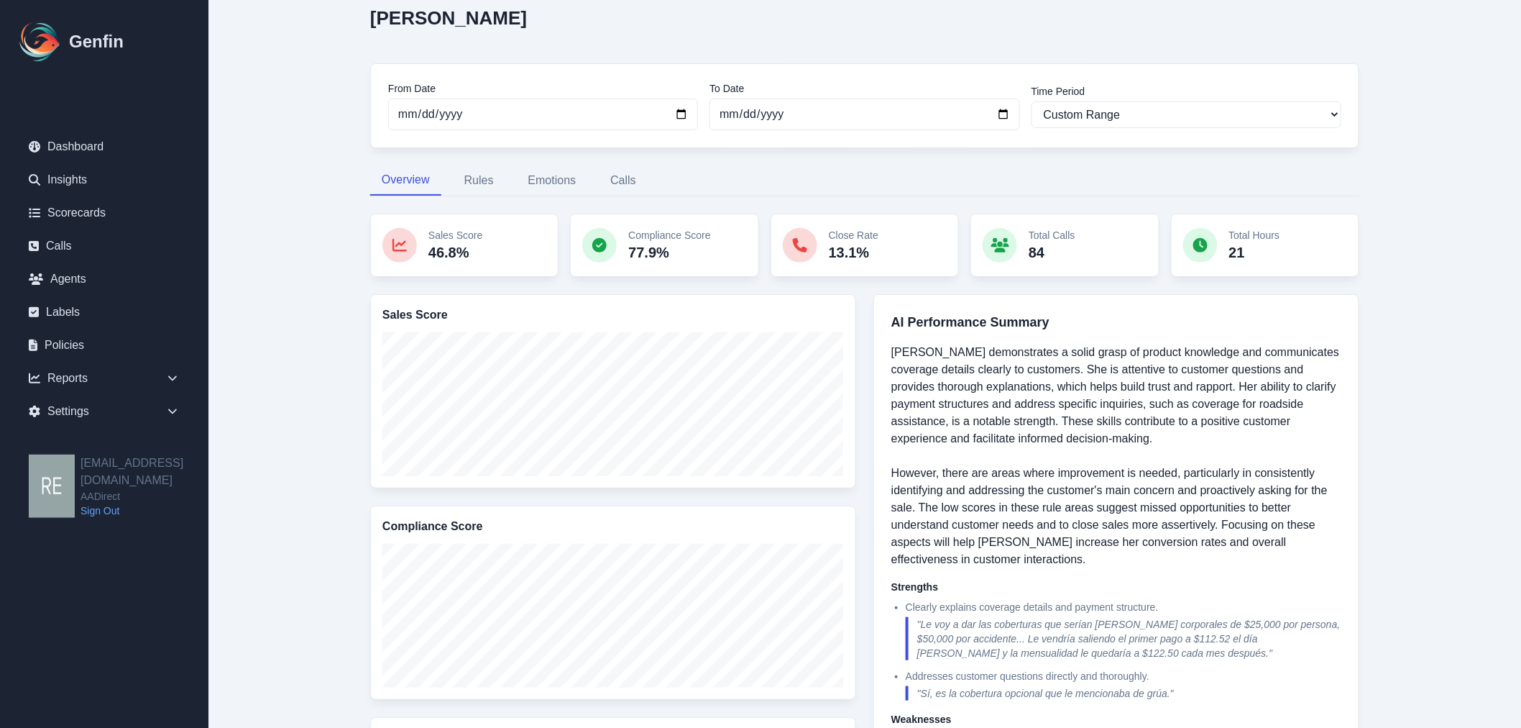
click at [1422, 477] on main "Reports / Agents / [PERSON_NAME] [PERSON_NAME] From Date [DATE] To Date [DATE] …" at bounding box center [865, 659] width 1313 height 1478
drag, startPoint x: 920, startPoint y: 505, endPoint x: 1184, endPoint y: 494, distance: 264.1
click at [1070, 507] on p "[PERSON_NAME] demonstrates a solid grasp of product knowledge and communicates …" at bounding box center [1117, 456] width 450 height 224
drag, startPoint x: 1198, startPoint y: 487, endPoint x: 919, endPoint y: 508, distance: 279.7
click at [919, 508] on p "[PERSON_NAME] demonstrates a solid grasp of product knowledge and communicates …" at bounding box center [1117, 456] width 450 height 224
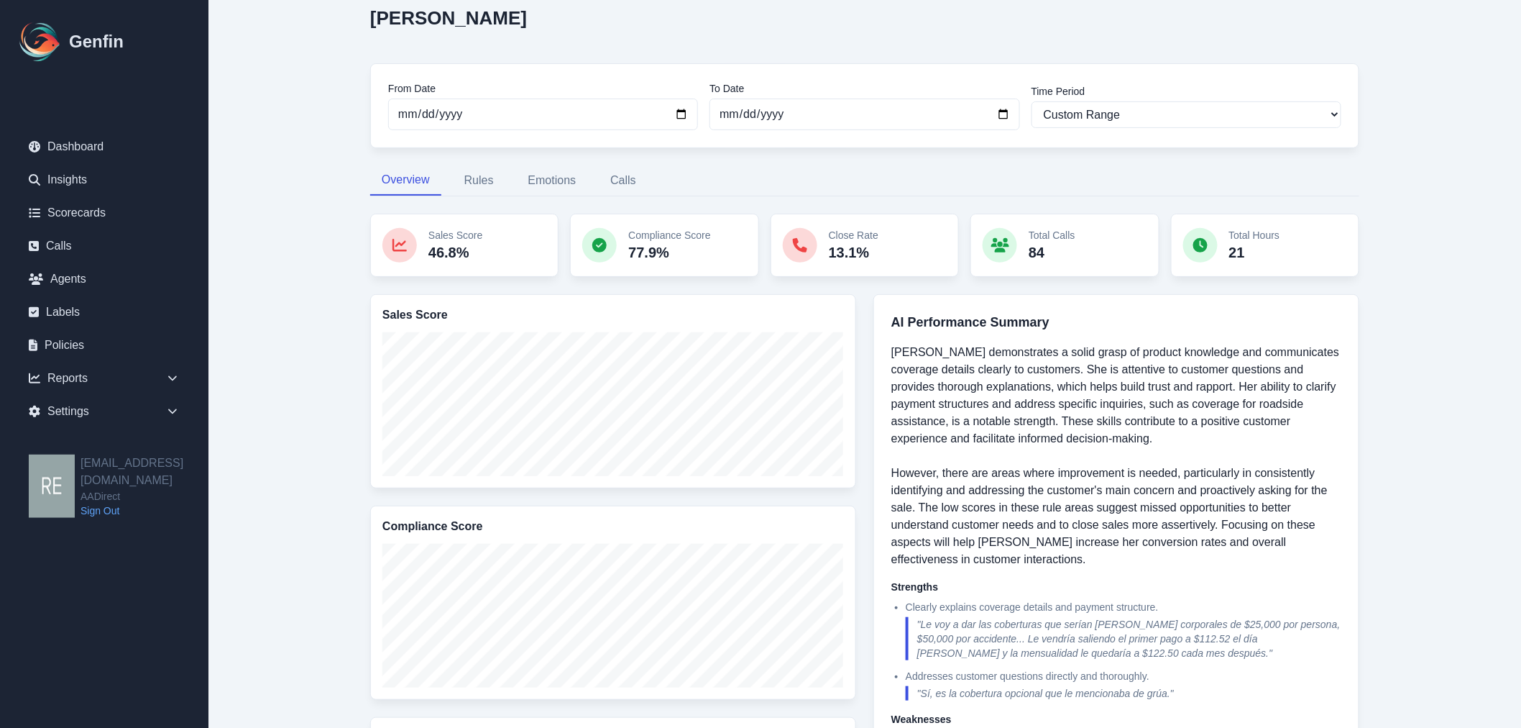
click at [946, 515] on p "[PERSON_NAME] demonstrates a solid grasp of product knowledge and communicates …" at bounding box center [1117, 456] width 450 height 224
drag, startPoint x: 1199, startPoint y: 492, endPoint x: 1259, endPoint y: 495, distance: 60.5
click at [1259, 495] on p "[PERSON_NAME] demonstrates a solid grasp of product knowledge and communicates …" at bounding box center [1117, 456] width 450 height 224
click at [1437, 499] on main "Reports / Agents / [PERSON_NAME] [PERSON_NAME] From Date [DATE] To Date [DATE] …" at bounding box center [865, 659] width 1313 height 1478
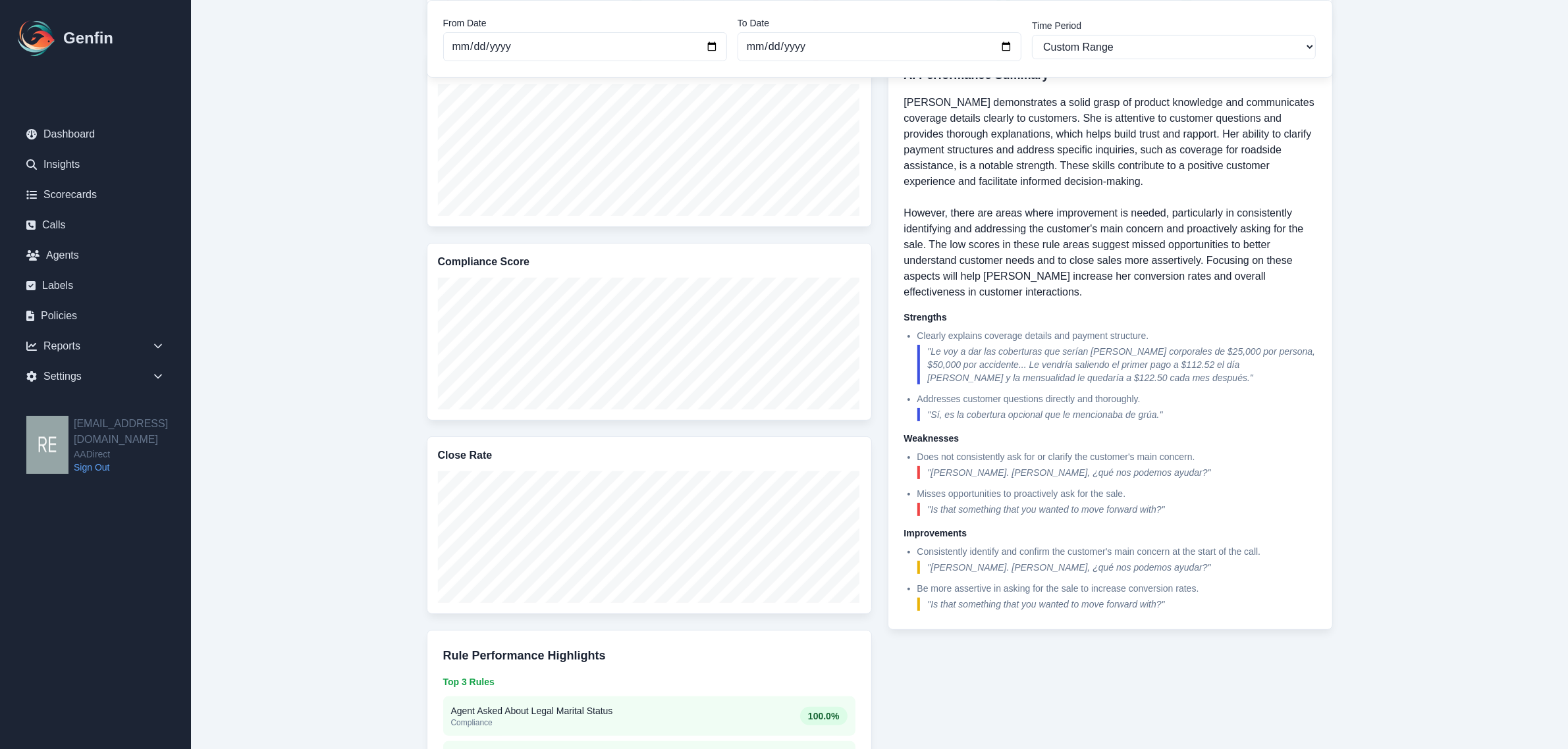
scroll to position [211, 0]
